Goal: Find specific page/section

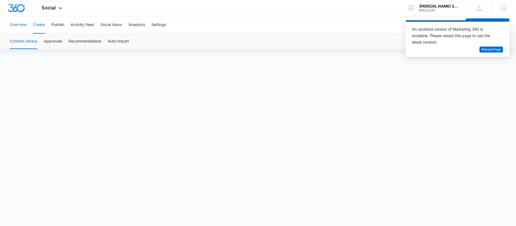
click at [22, 27] on button "Overview" at bounding box center [18, 24] width 17 height 17
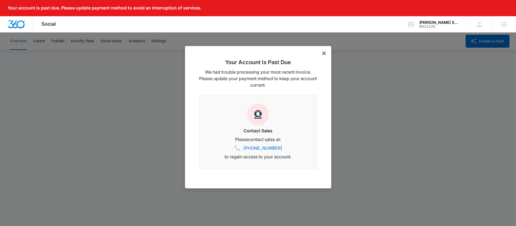
click at [328, 53] on div "Your Account Is Past Due We had trouble processing your most recent invoice. Pl…" at bounding box center [258, 117] width 146 height 143
click at [324, 54] on icon "dismiss this dialog" at bounding box center [324, 53] width 4 height 4
